Goal: Task Accomplishment & Management: Use online tool/utility

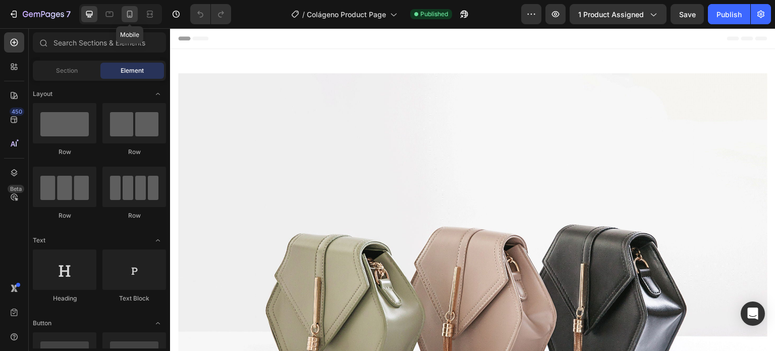
click at [125, 10] on icon at bounding box center [130, 14] width 10 height 10
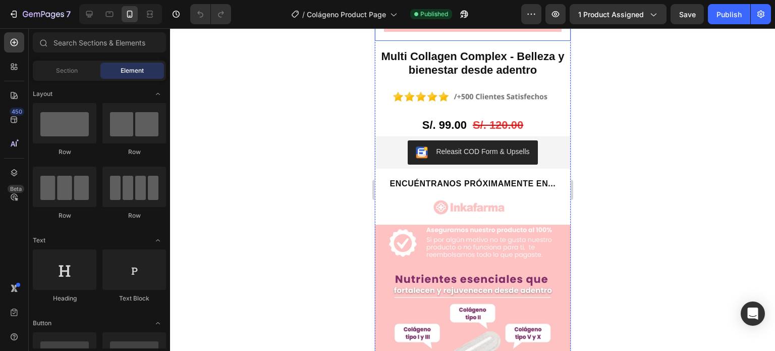
scroll to position [976, 0]
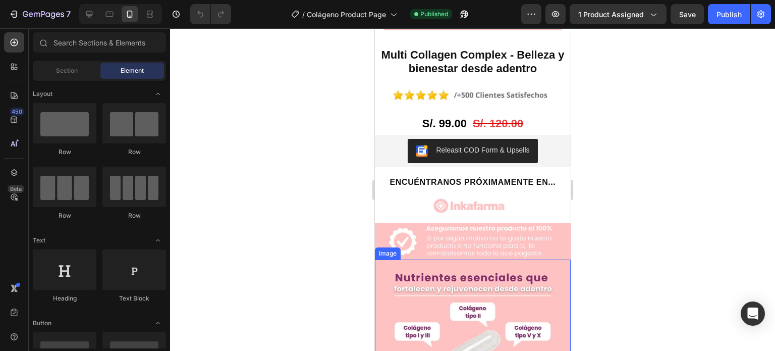
click at [540, 259] on img at bounding box center [472, 357] width 196 height 196
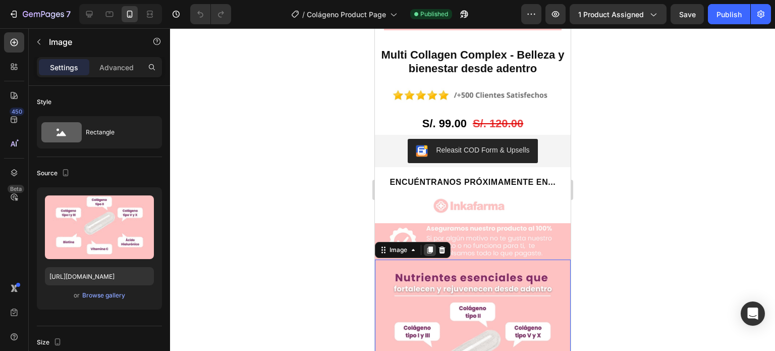
click at [431, 246] on icon at bounding box center [430, 249] width 6 height 7
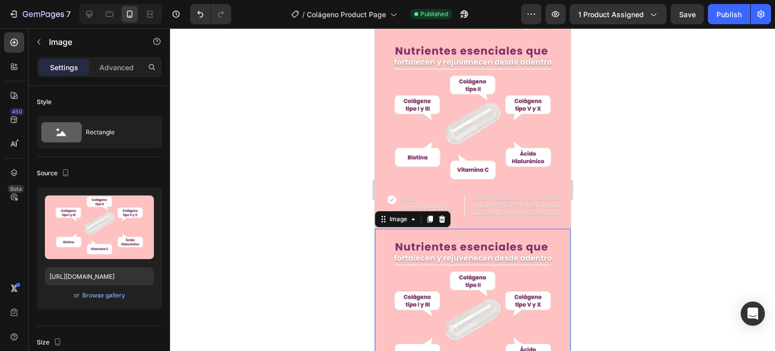
scroll to position [1201, 0]
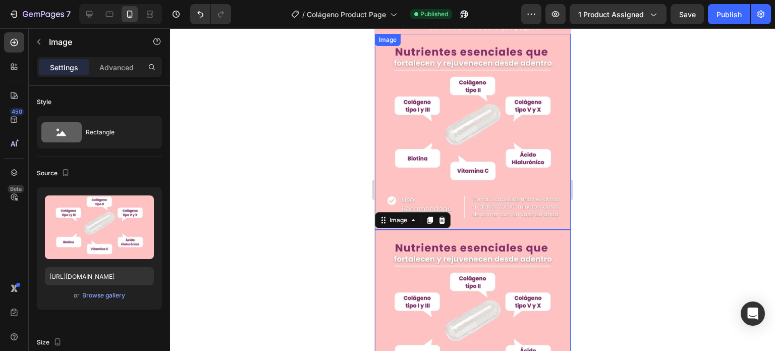
click at [507, 134] on img at bounding box center [472, 132] width 196 height 196
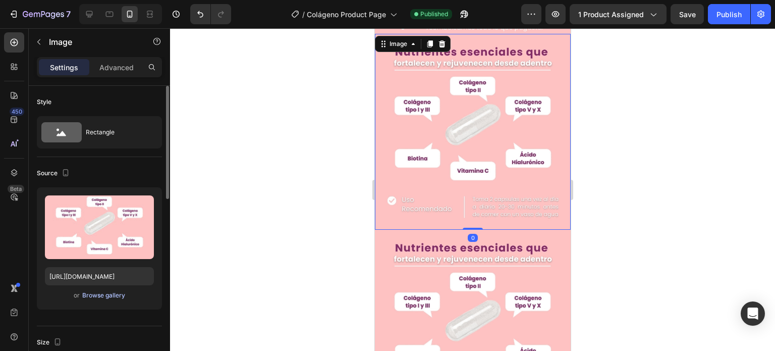
click at [116, 291] on div "Browse gallery" at bounding box center [103, 295] width 43 height 9
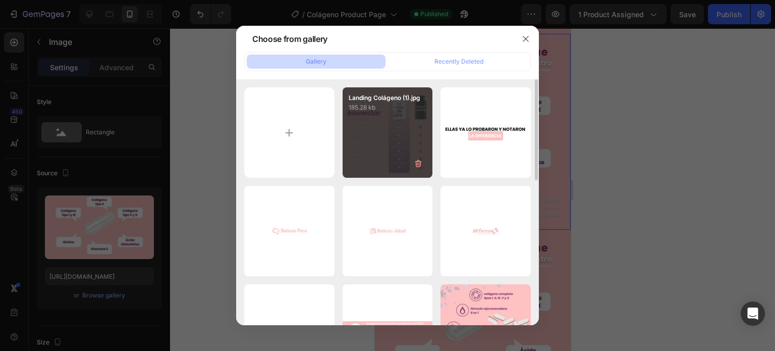
click at [366, 139] on div "Landing Colágeno (1).jpg 185.28 kb" at bounding box center [387, 132] width 90 height 90
type input "https://cdn.shopify.com/s/files/1/0642/5329/6753/files/gempages_584467604182139…"
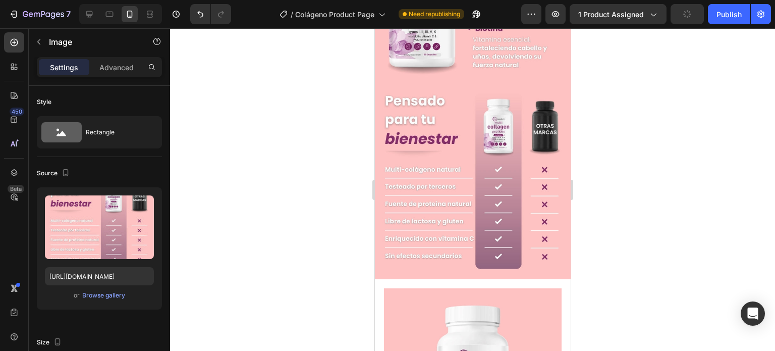
scroll to position [539, 0]
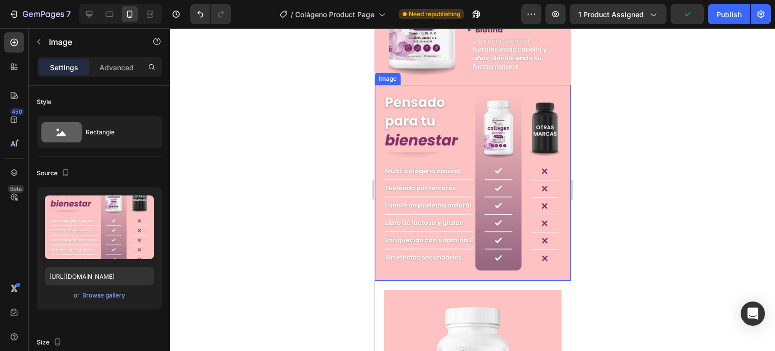
click at [530, 85] on img at bounding box center [472, 183] width 196 height 196
click at [444, 71] on icon at bounding box center [441, 75] width 8 height 8
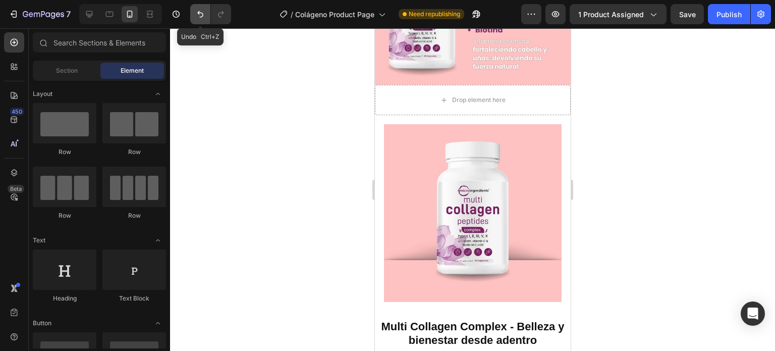
click at [200, 18] on icon "Undo/Redo" at bounding box center [200, 14] width 10 height 10
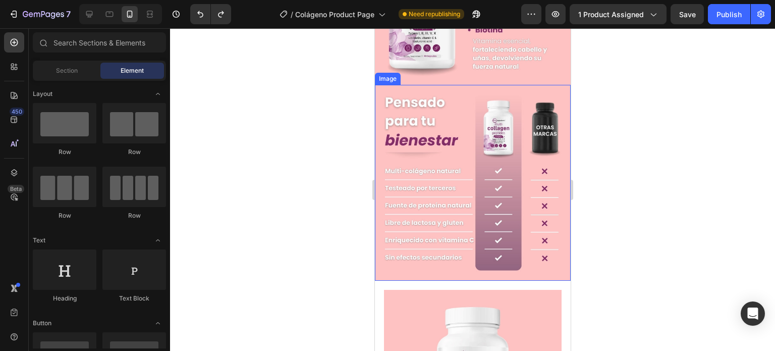
click at [431, 97] on img at bounding box center [472, 183] width 196 height 196
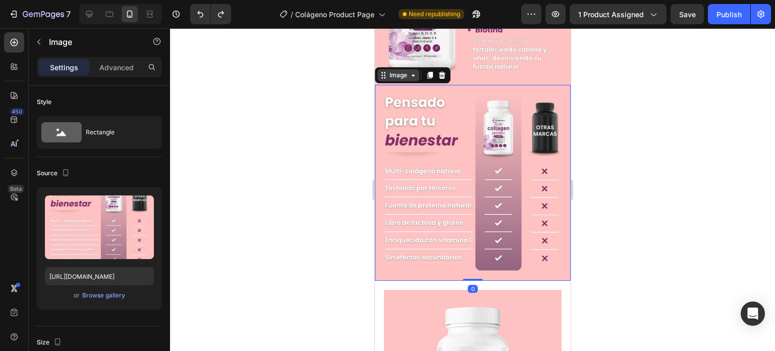
click at [404, 71] on div "Image" at bounding box center [398, 75] width 22 height 9
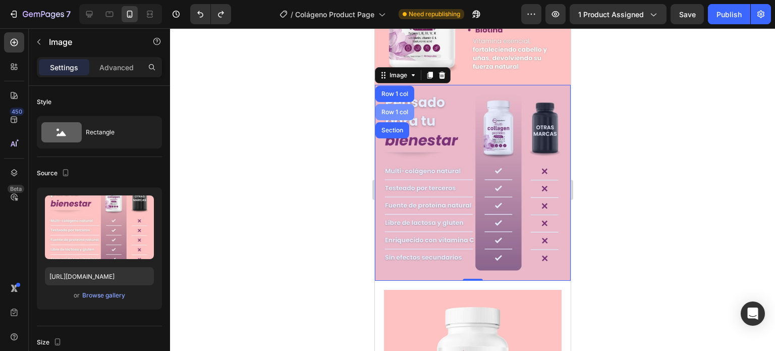
click at [390, 104] on div "Row 1 col" at bounding box center [394, 112] width 39 height 16
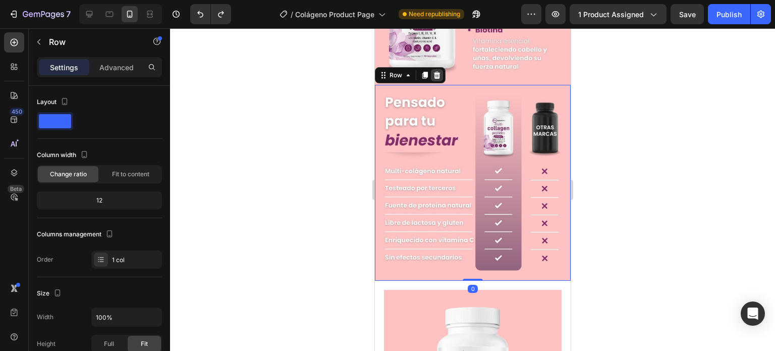
click at [436, 72] on icon at bounding box center [436, 75] width 7 height 7
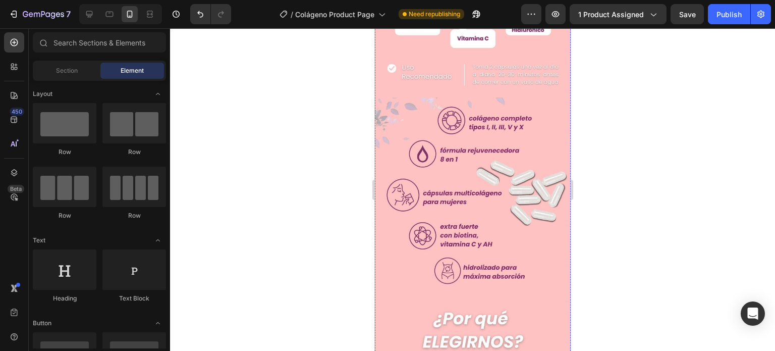
scroll to position [1331, 0]
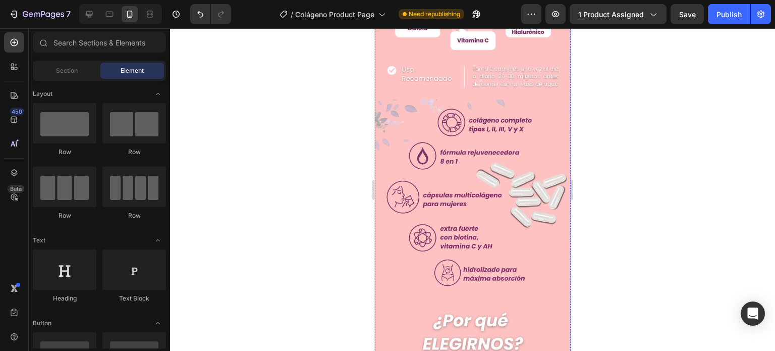
click at [518, 124] on img at bounding box center [472, 197] width 196 height 196
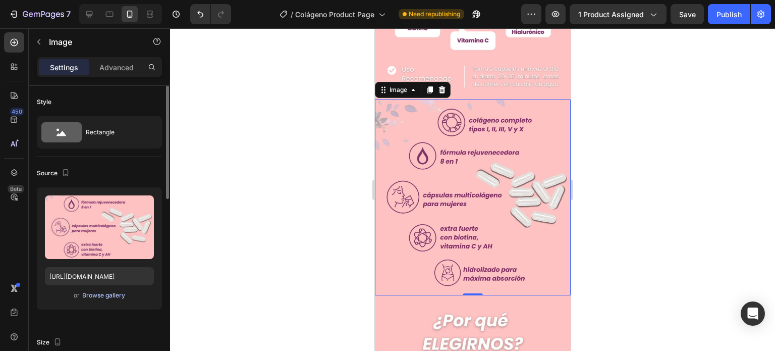
click at [96, 292] on div "Browse gallery" at bounding box center [103, 295] width 43 height 9
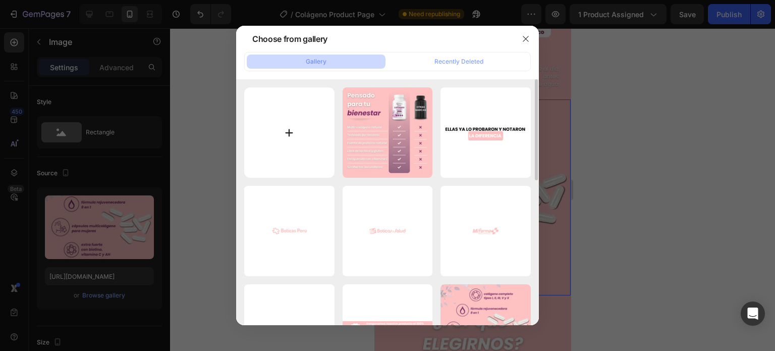
click at [302, 169] on input "file" at bounding box center [289, 132] width 90 height 90
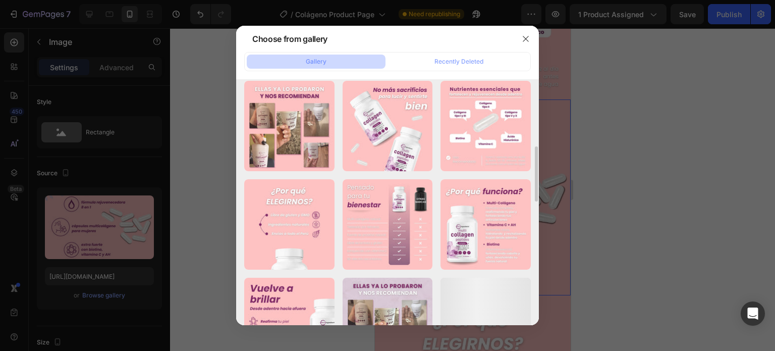
scroll to position [301, 0]
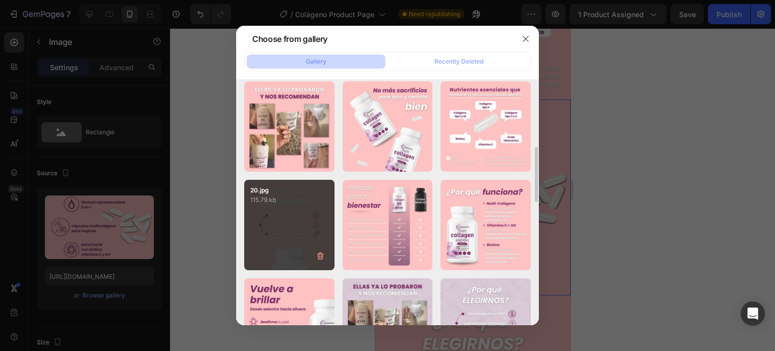
click at [278, 211] on div "20.jpg 115.79 kb" at bounding box center [289, 225] width 90 height 90
type input "https://cdn.shopify.com/s/files/1/0642/5329/6753/files/gempages_584467604182139…"
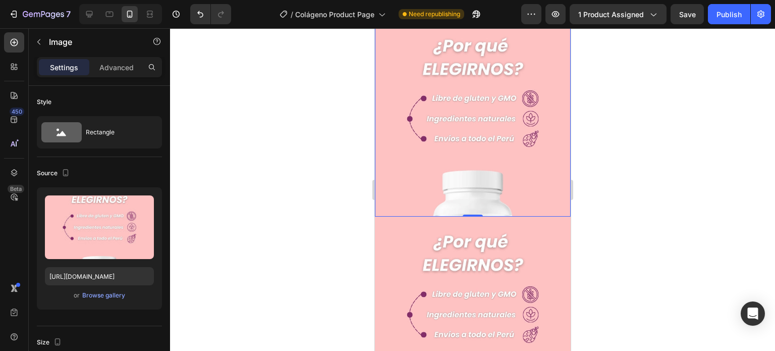
scroll to position [1410, 0]
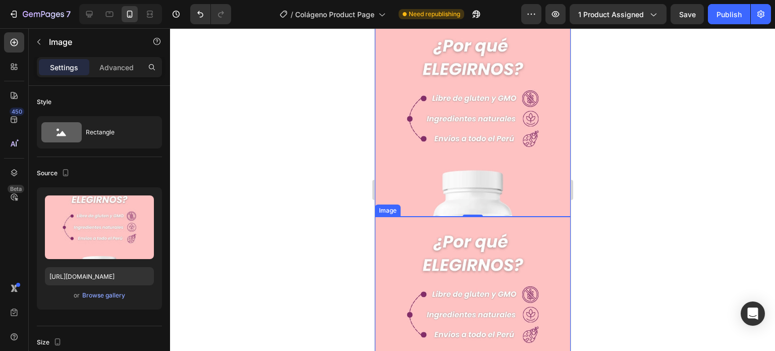
click at [489, 216] on img at bounding box center [472, 314] width 196 height 196
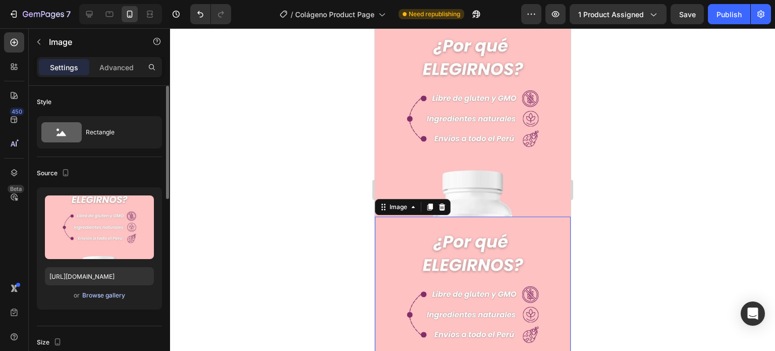
click at [123, 293] on div "Browse gallery" at bounding box center [103, 295] width 43 height 9
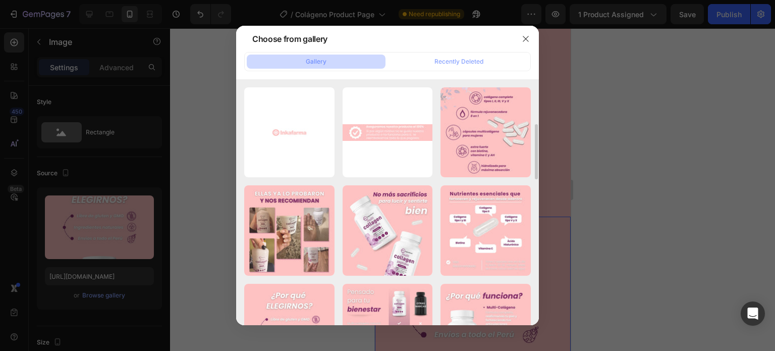
scroll to position [195, 0]
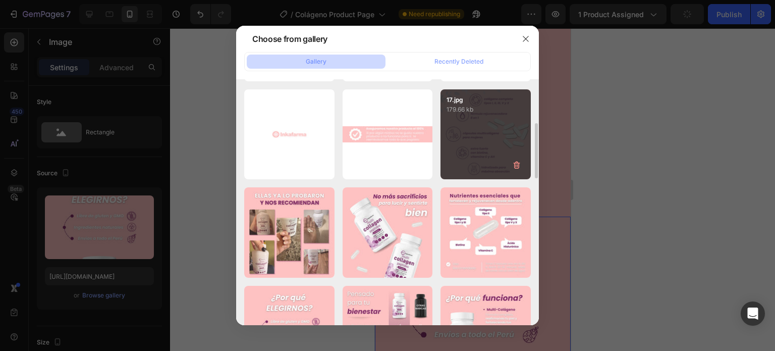
click at [494, 132] on div "17.jpg 179.66 kb" at bounding box center [485, 134] width 90 height 90
type input "https://cdn.shopify.com/s/files/1/0642/5329/6753/files/gempages_584467604182139…"
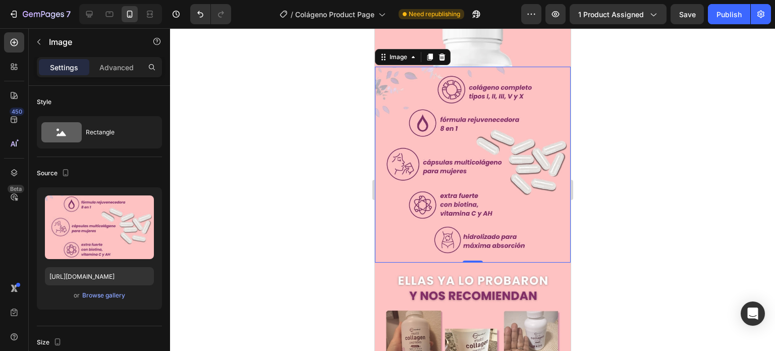
scroll to position [1559, 0]
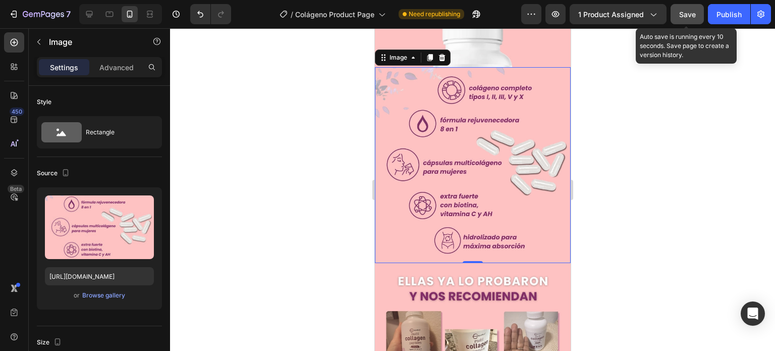
click at [685, 16] on span "Save" at bounding box center [687, 14] width 17 height 9
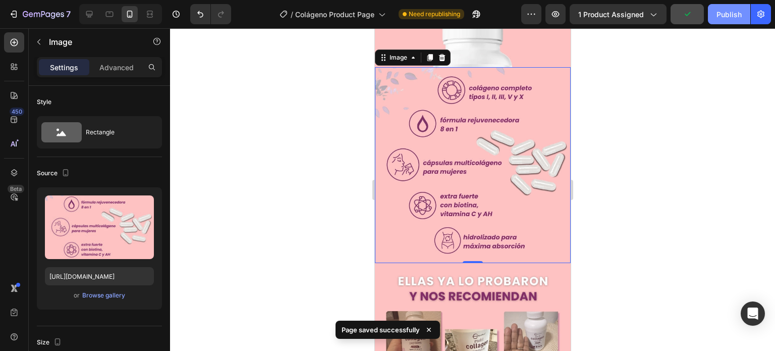
click at [734, 16] on div "Publish" at bounding box center [728, 14] width 25 height 11
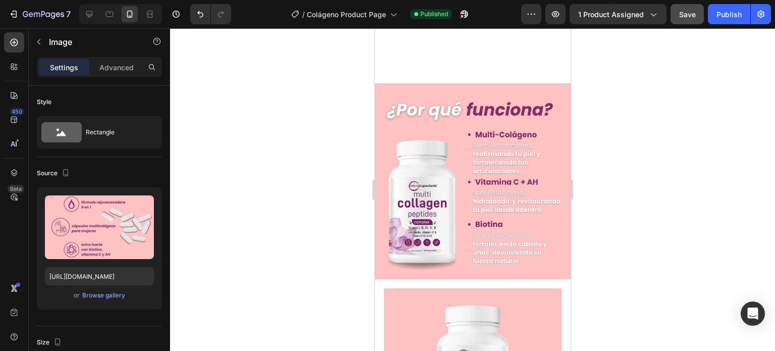
scroll to position [345, 0]
click at [463, 148] on img at bounding box center [472, 181] width 196 height 196
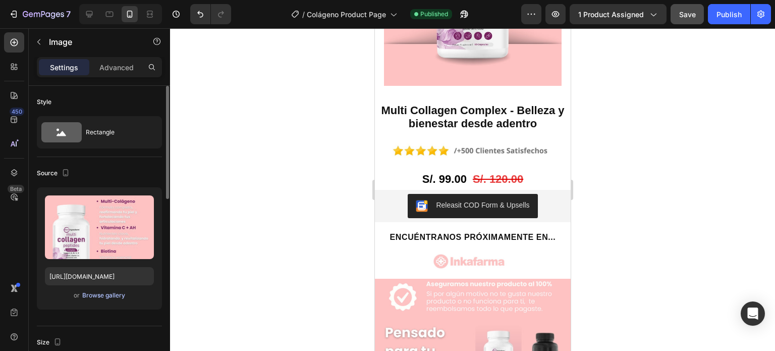
click at [95, 293] on div "Browse gallery" at bounding box center [103, 295] width 43 height 9
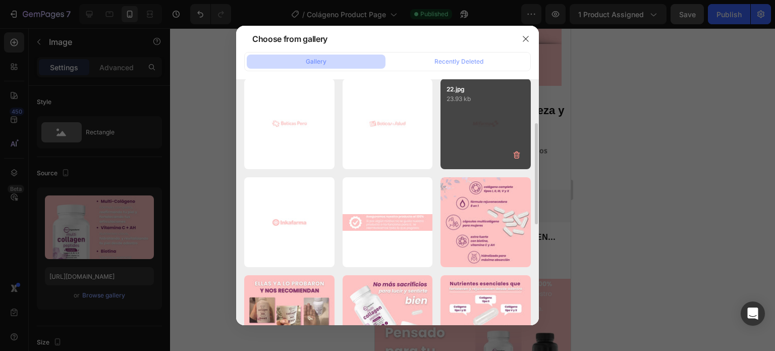
scroll to position [107, 0]
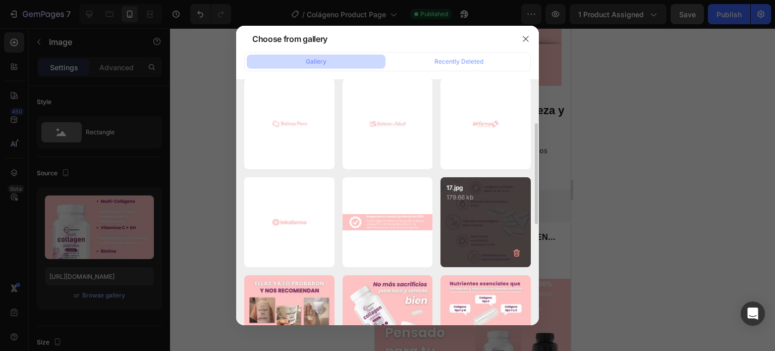
click at [482, 246] on div "17.jpg 179.66 kb" at bounding box center [485, 222] width 90 height 90
type input "https://cdn.shopify.com/s/files/1/0642/5329/6753/files/gempages_584467604182139…"
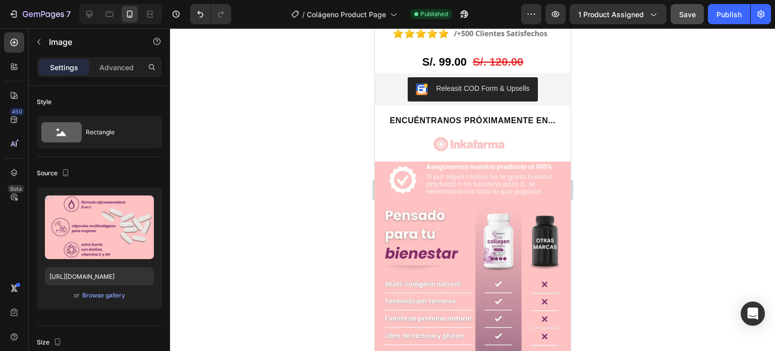
scroll to position [872, 0]
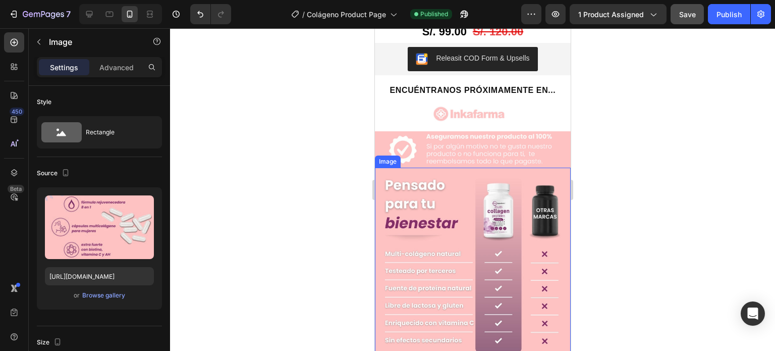
click at [513, 167] on img at bounding box center [472, 265] width 196 height 196
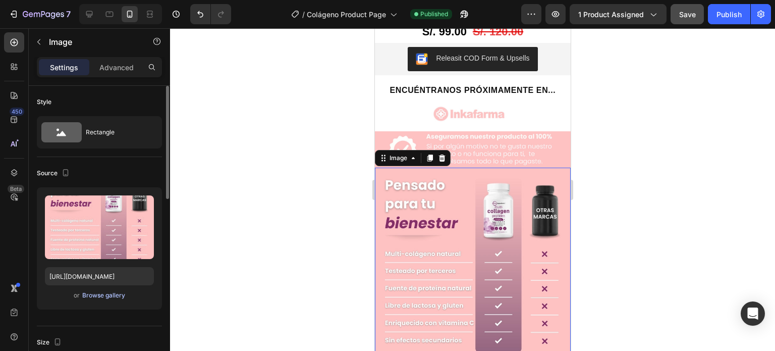
click at [105, 299] on div "Browse gallery" at bounding box center [103, 295] width 43 height 9
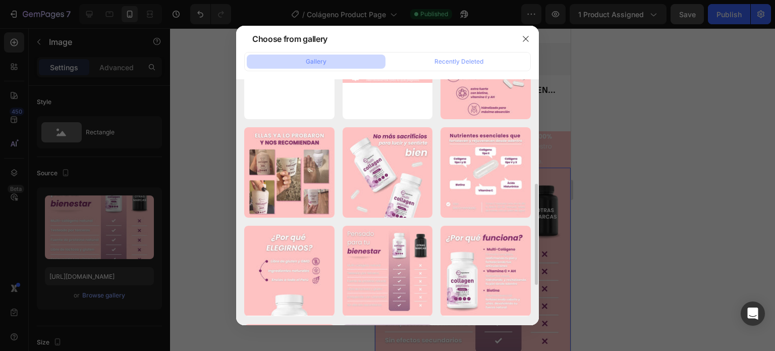
scroll to position [255, 0]
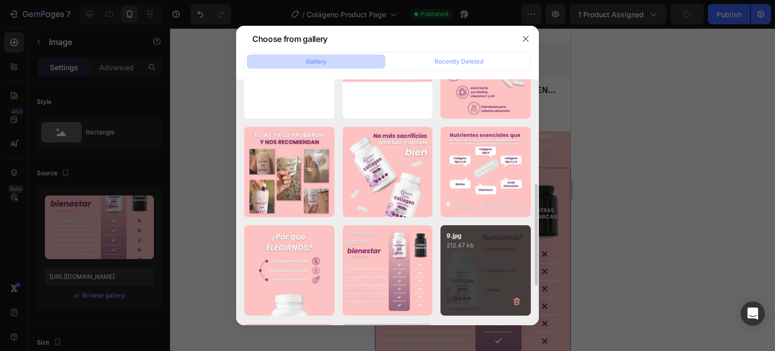
click at [464, 261] on div "9.jpg 212.47 kb" at bounding box center [485, 270] width 90 height 90
type input "https://cdn.shopify.com/s/files/1/0642/5329/6753/files/gempages_584467604182139…"
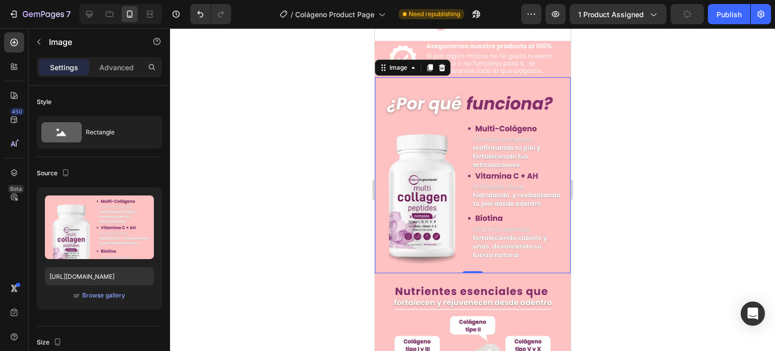
scroll to position [963, 0]
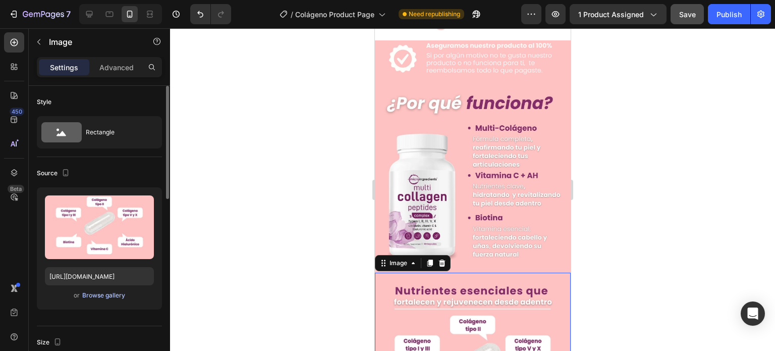
click at [119, 294] on div "Browse gallery" at bounding box center [103, 295] width 43 height 9
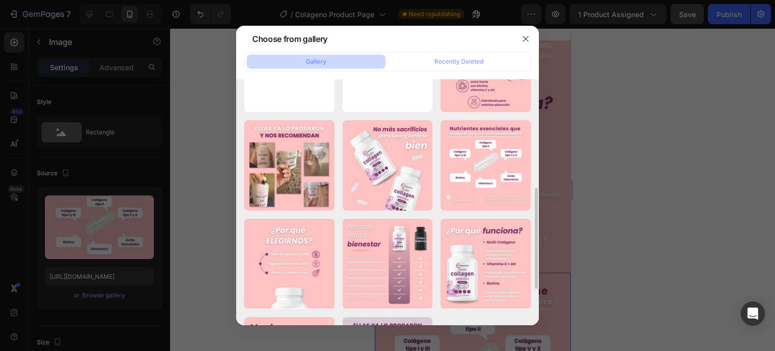
scroll to position [262, 0]
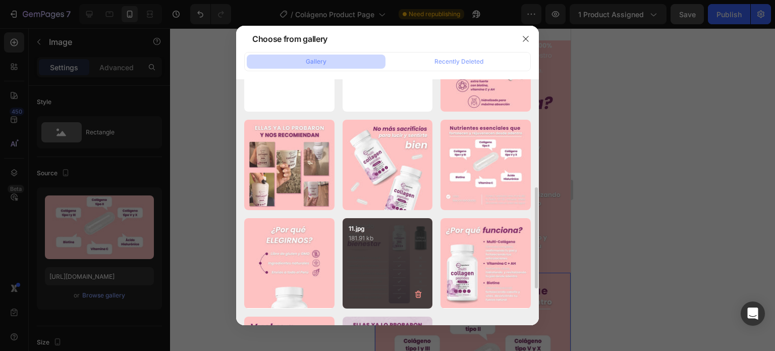
click at [380, 268] on div "11.jpg 181.91 kb" at bounding box center [387, 263] width 90 height 90
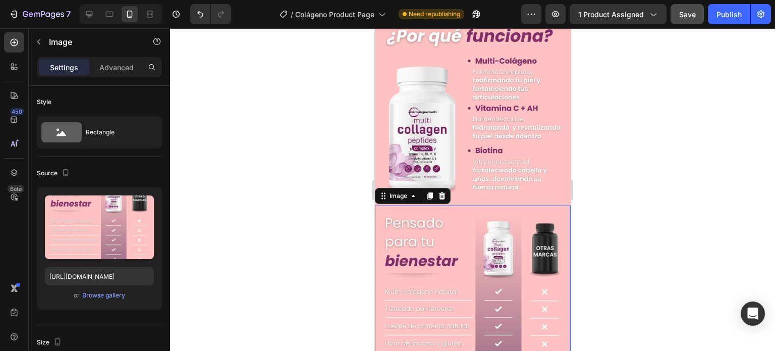
scroll to position [1029, 0]
click at [117, 292] on div "Browse gallery" at bounding box center [103, 295] width 43 height 9
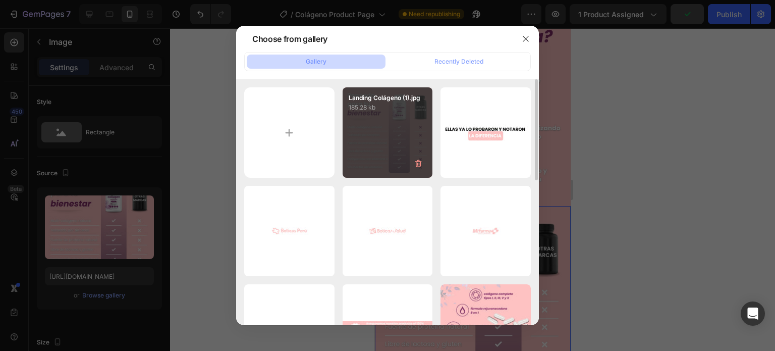
click at [368, 148] on div "Landing Colágeno (1).jpg 185.28 kb" at bounding box center [387, 132] width 90 height 90
type input "https://cdn.shopify.com/s/files/1/0642/5329/6753/files/gempages_584467604182139…"
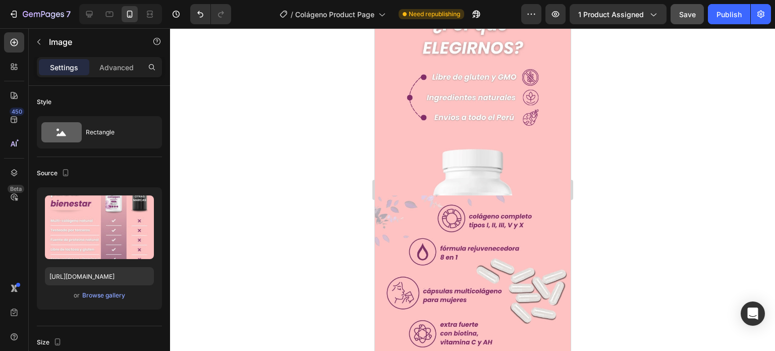
scroll to position [1432, 0]
click at [425, 223] on img at bounding box center [472, 292] width 196 height 196
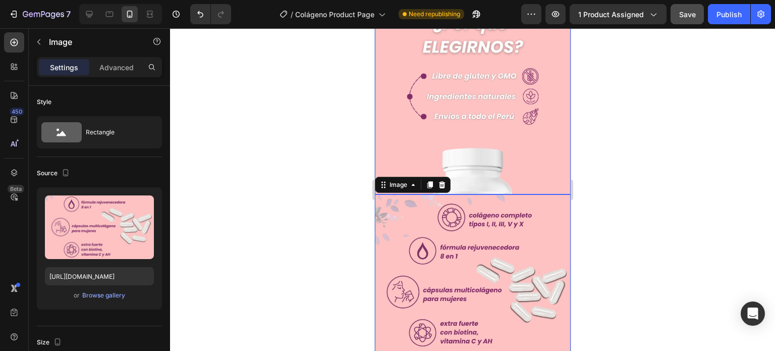
click at [488, 92] on img at bounding box center [472, 96] width 196 height 196
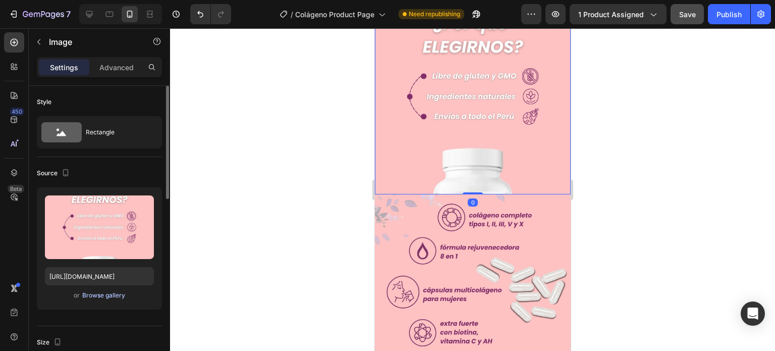
click at [97, 291] on div "Browse gallery" at bounding box center [103, 295] width 43 height 9
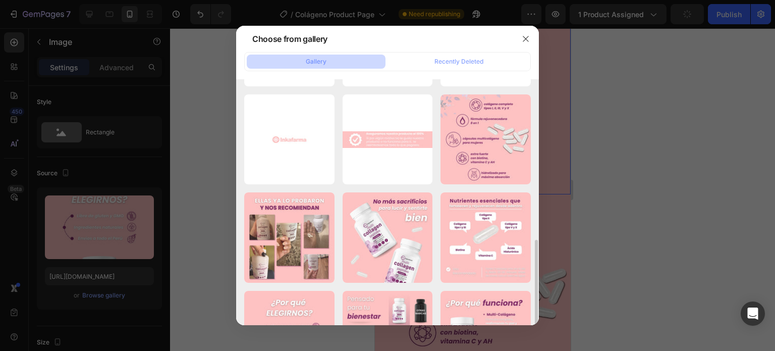
scroll to position [250, 0]
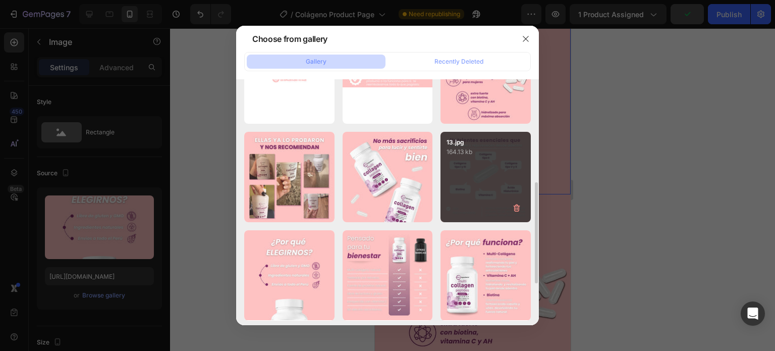
click at [482, 168] on div "13.jpg 164.13 kb" at bounding box center [485, 177] width 90 height 90
type input "https://cdn.shopify.com/s/files/1/0642/5329/6753/files/gempages_584467604182139…"
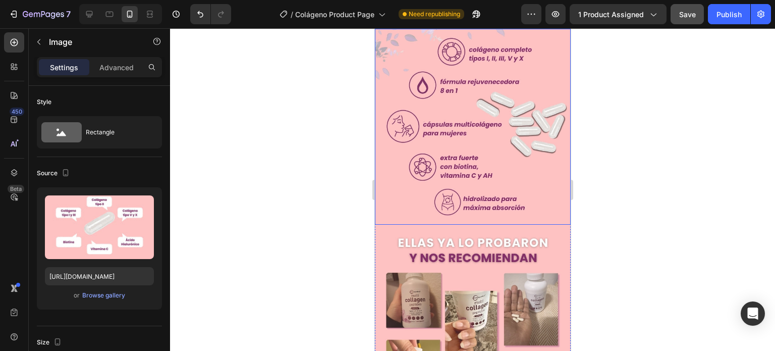
scroll to position [1598, 0]
click at [473, 147] on img at bounding box center [472, 126] width 196 height 196
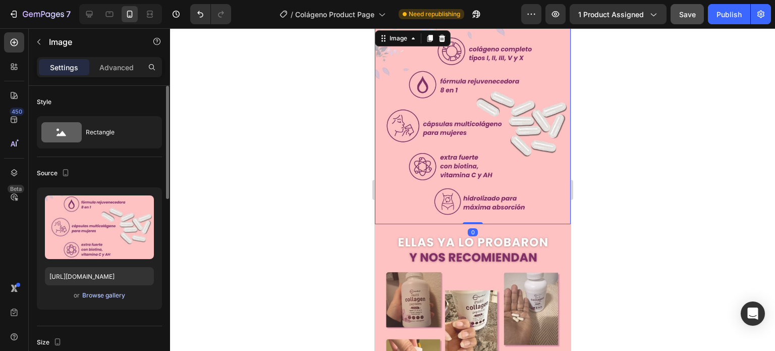
click at [113, 292] on div "Browse gallery" at bounding box center [103, 295] width 43 height 9
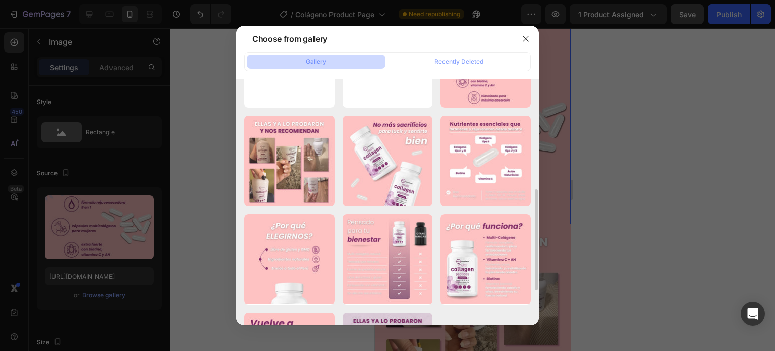
scroll to position [267, 0]
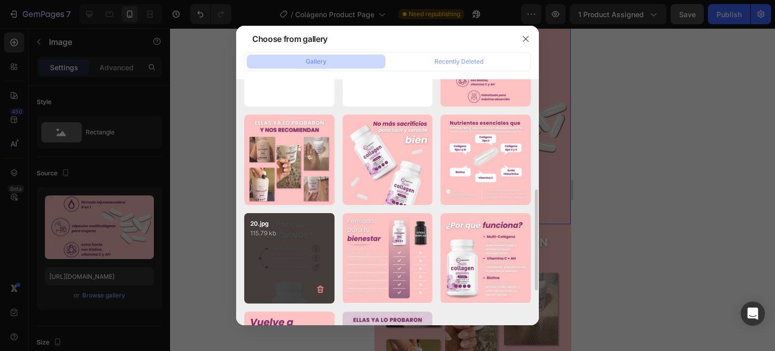
click at [293, 226] on p "20.jpg" at bounding box center [289, 223] width 78 height 9
type input "https://cdn.shopify.com/s/files/1/0642/5329/6753/files/gempages_584467604182139…"
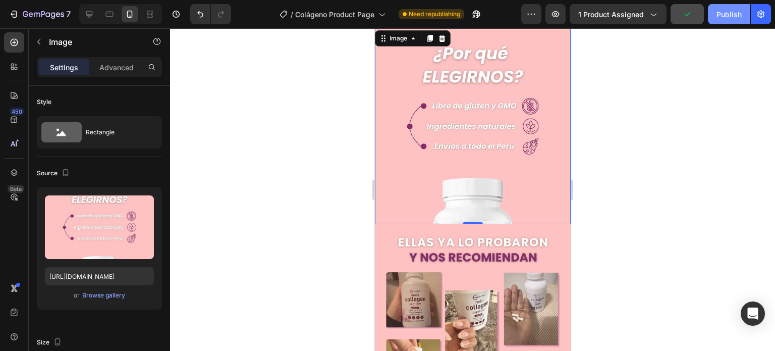
click at [733, 19] on div "Publish" at bounding box center [728, 14] width 25 height 11
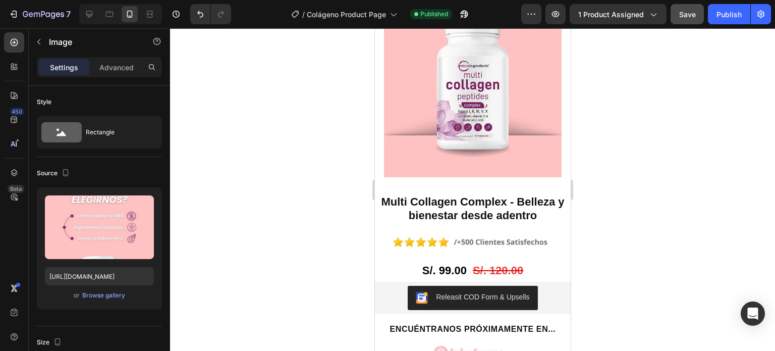
scroll to position [633, 0]
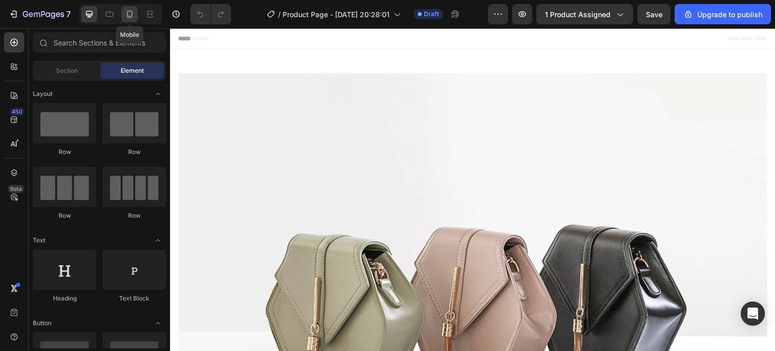
click at [131, 11] on icon at bounding box center [130, 14] width 6 height 7
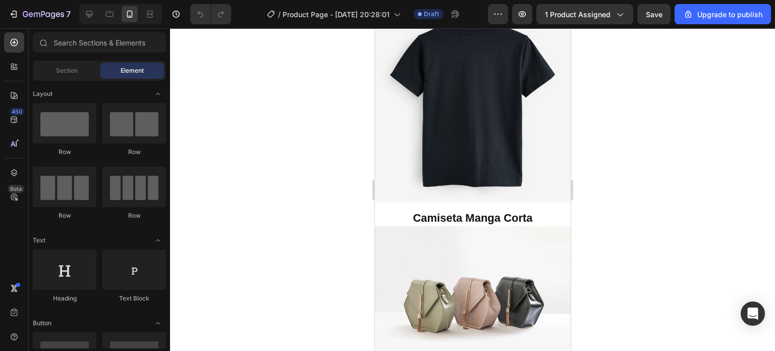
scroll to position [712, 0]
